Goal: Task Accomplishment & Management: Manage account settings

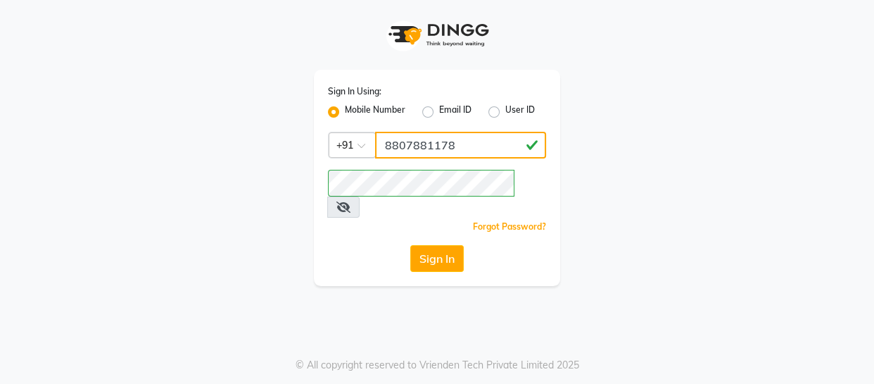
click at [438, 146] on input "8807881178" at bounding box center [460, 145] width 171 height 27
type input "9884040030"
click at [455, 245] on button "Sign In" at bounding box center [436, 258] width 53 height 27
